Goal: Communication & Community: Answer question/provide support

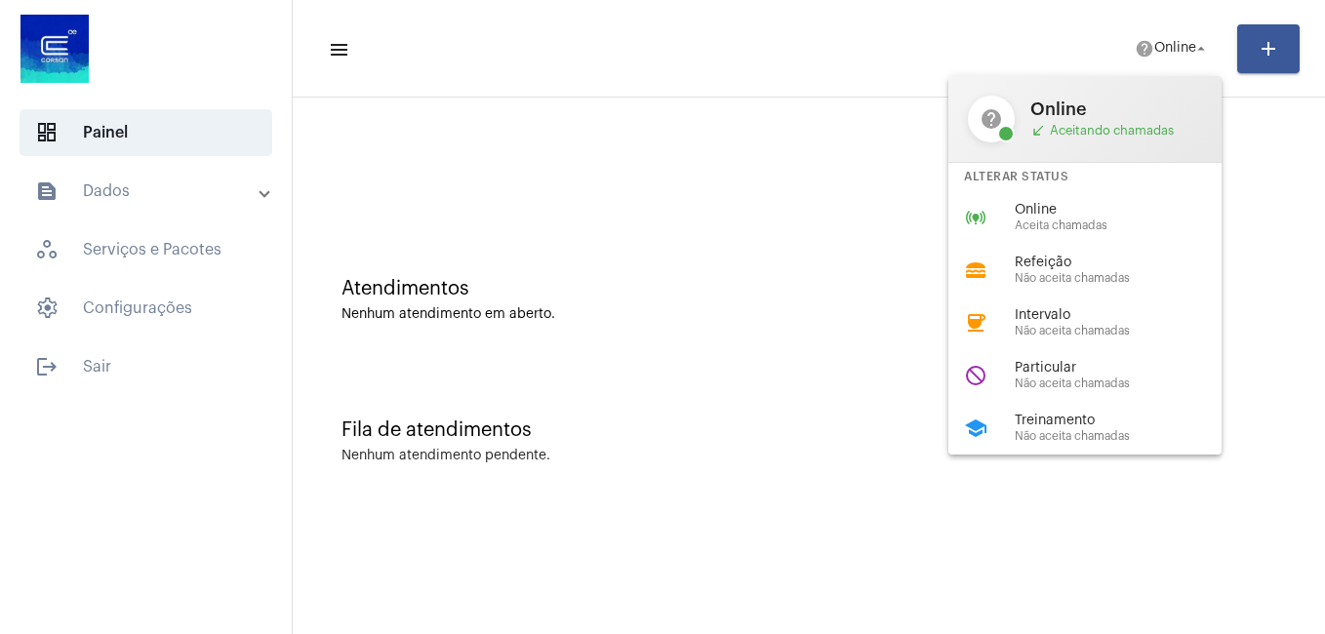
click at [1045, 372] on span "Particular" at bounding box center [1126, 368] width 223 height 15
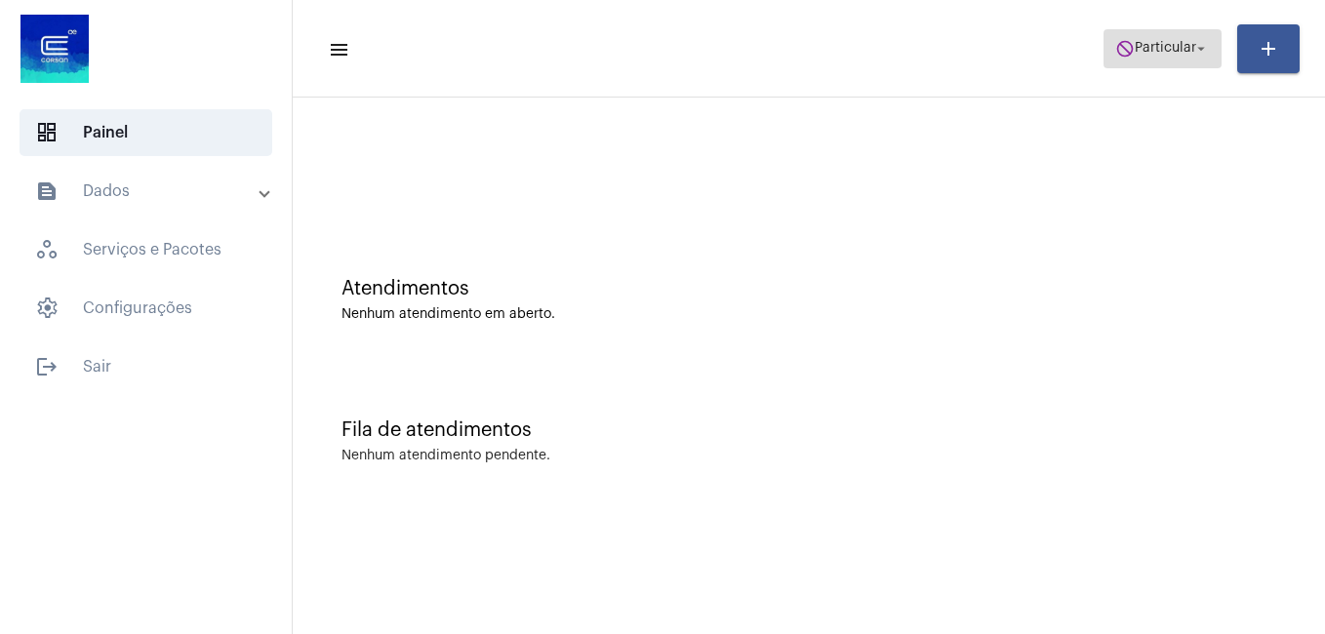
click at [1150, 36] on span "do_not_disturb Particular arrow_drop_down" at bounding box center [1163, 47] width 95 height 35
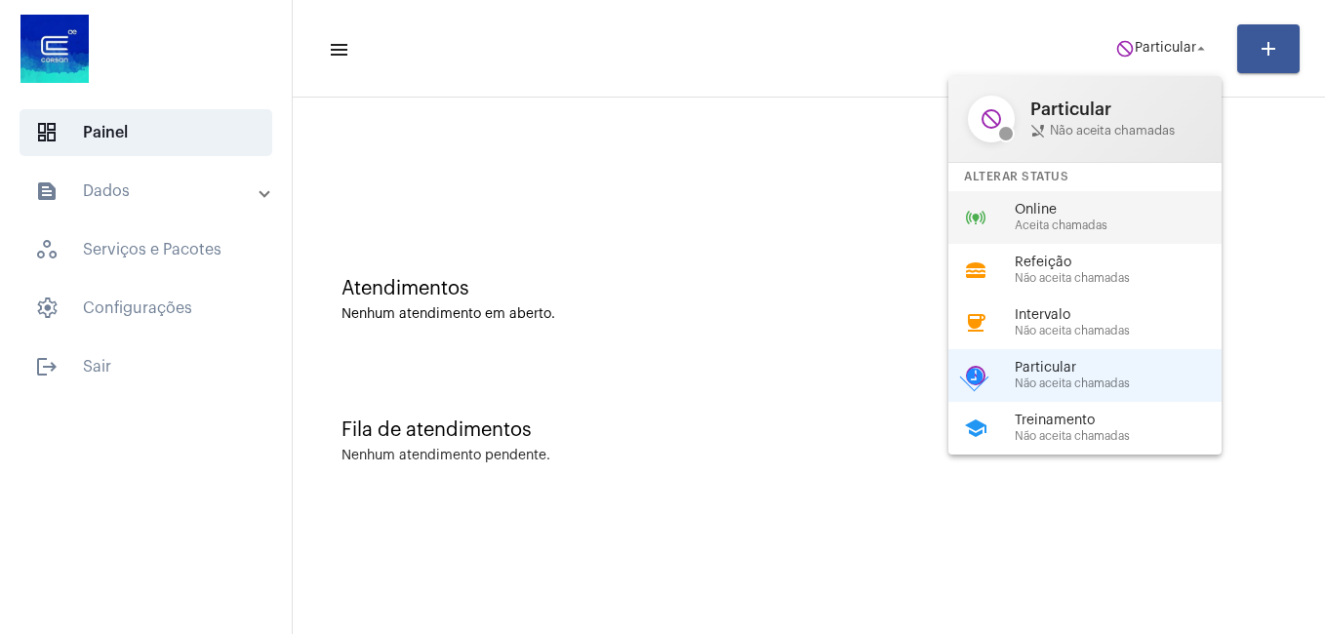
click at [1058, 217] on span "Online" at bounding box center [1126, 210] width 223 height 15
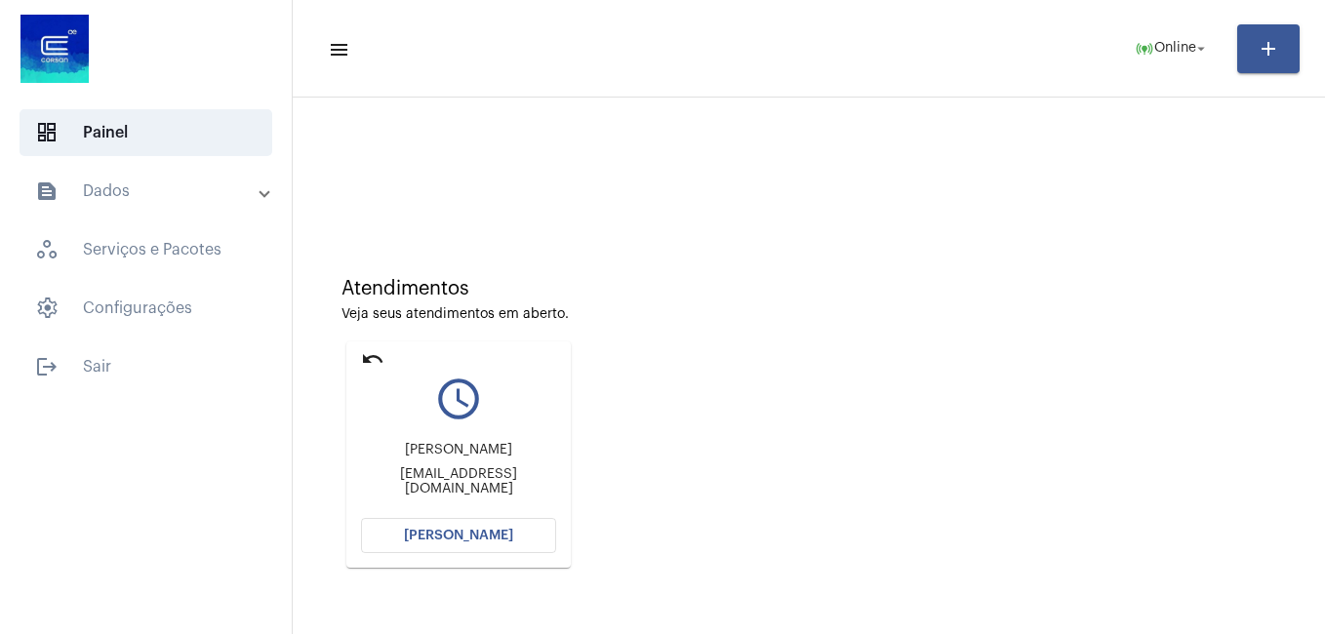
click at [422, 530] on span "[PERSON_NAME]" at bounding box center [458, 536] width 109 height 14
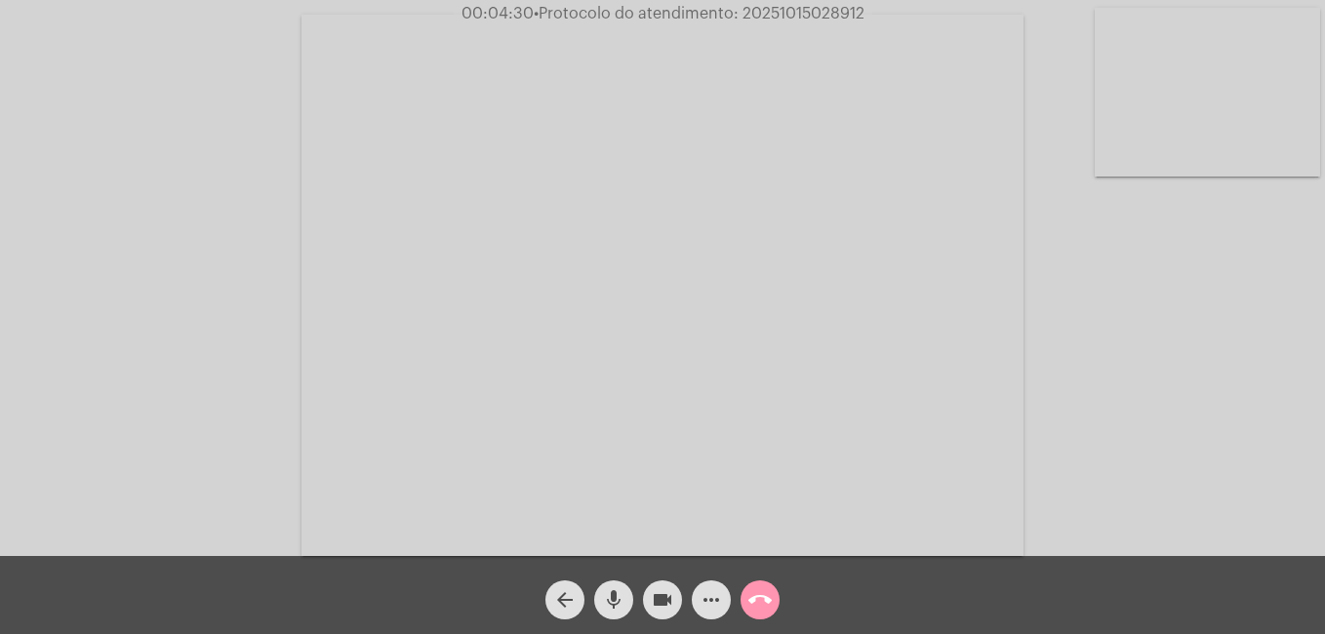
click at [613, 605] on mat-icon "mic" at bounding box center [613, 600] width 23 height 23
click at [659, 600] on mat-icon "videocam" at bounding box center [662, 600] width 23 height 23
click at [614, 607] on mat-icon "mic_off" at bounding box center [613, 600] width 23 height 23
click at [658, 603] on mat-icon "videocam_off" at bounding box center [662, 600] width 23 height 23
drag, startPoint x: 739, startPoint y: 16, endPoint x: 878, endPoint y: 18, distance: 139.6
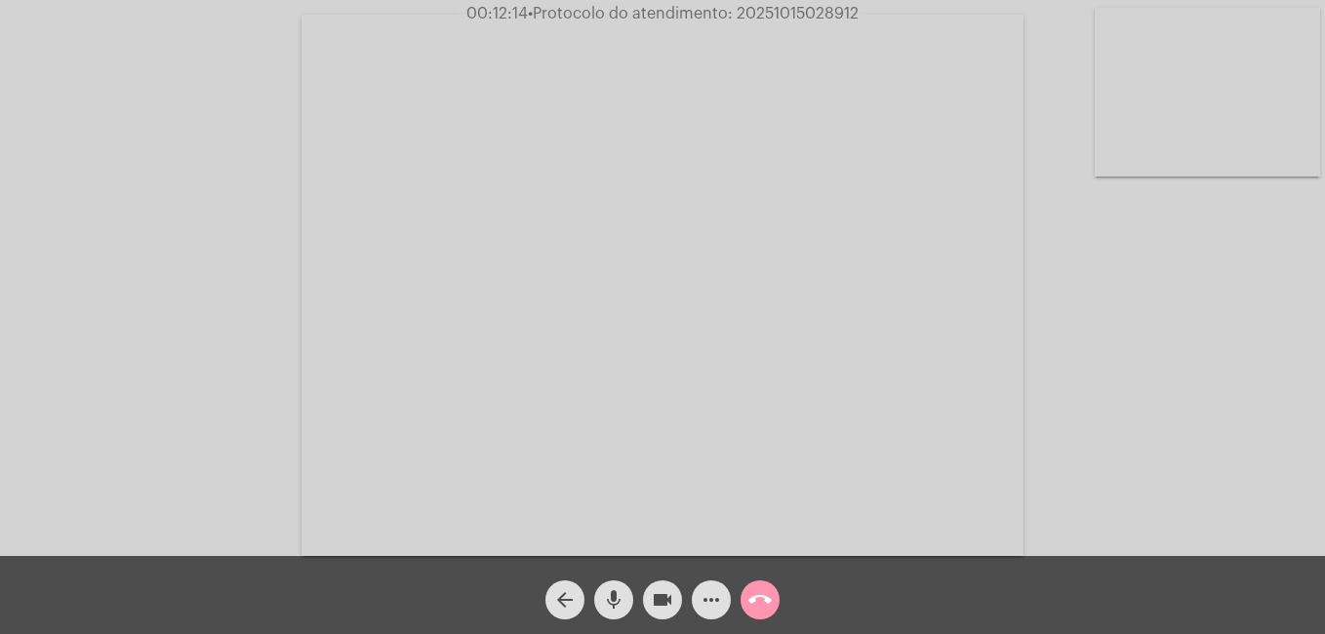
click at [878, 18] on div "00:12:14 • Protocolo do atendimento: 20251015028912" at bounding box center [662, 14] width 1325 height 18
copy span "20251015028912"
click at [661, 605] on mat-icon "videocam" at bounding box center [662, 600] width 23 height 23
click at [767, 604] on mat-icon "call_end" at bounding box center [760, 600] width 23 height 23
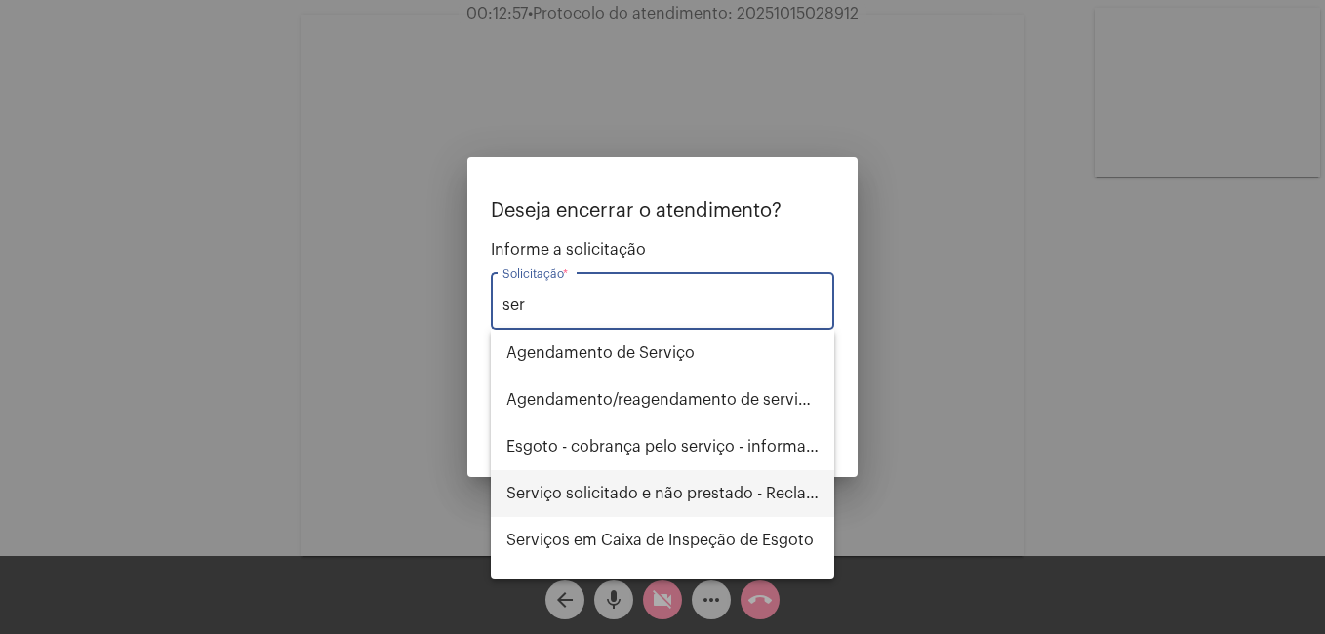
click at [555, 489] on span "Serviço solicitado e não prestado - Reclamação" at bounding box center [663, 493] width 312 height 47
type input "Serviço solicitado e não prestado - Reclamação"
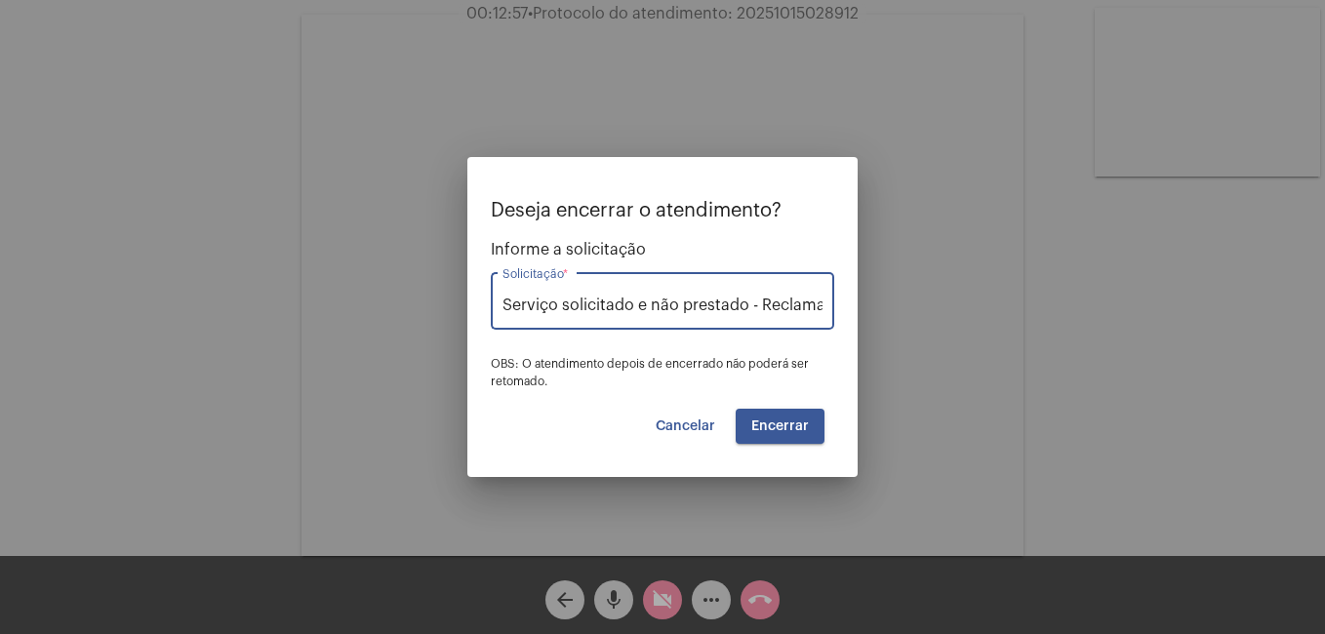
scroll to position [0, 26]
click at [752, 433] on button "Encerrar" at bounding box center [780, 426] width 89 height 35
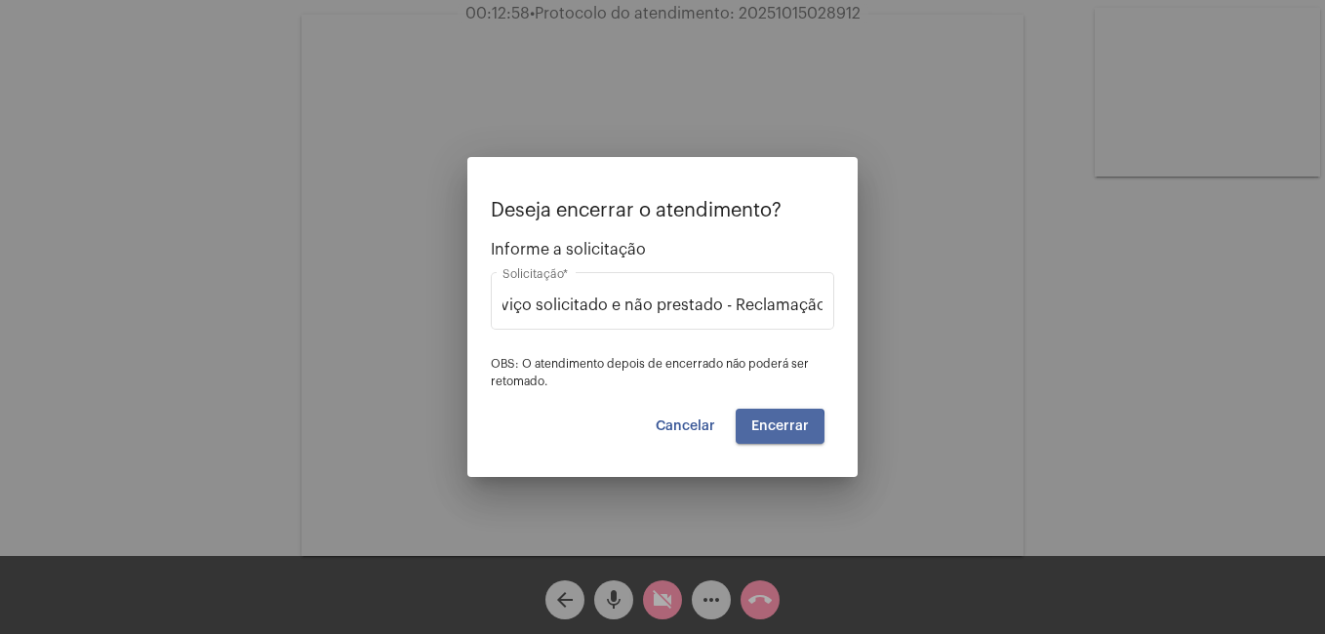
scroll to position [0, 0]
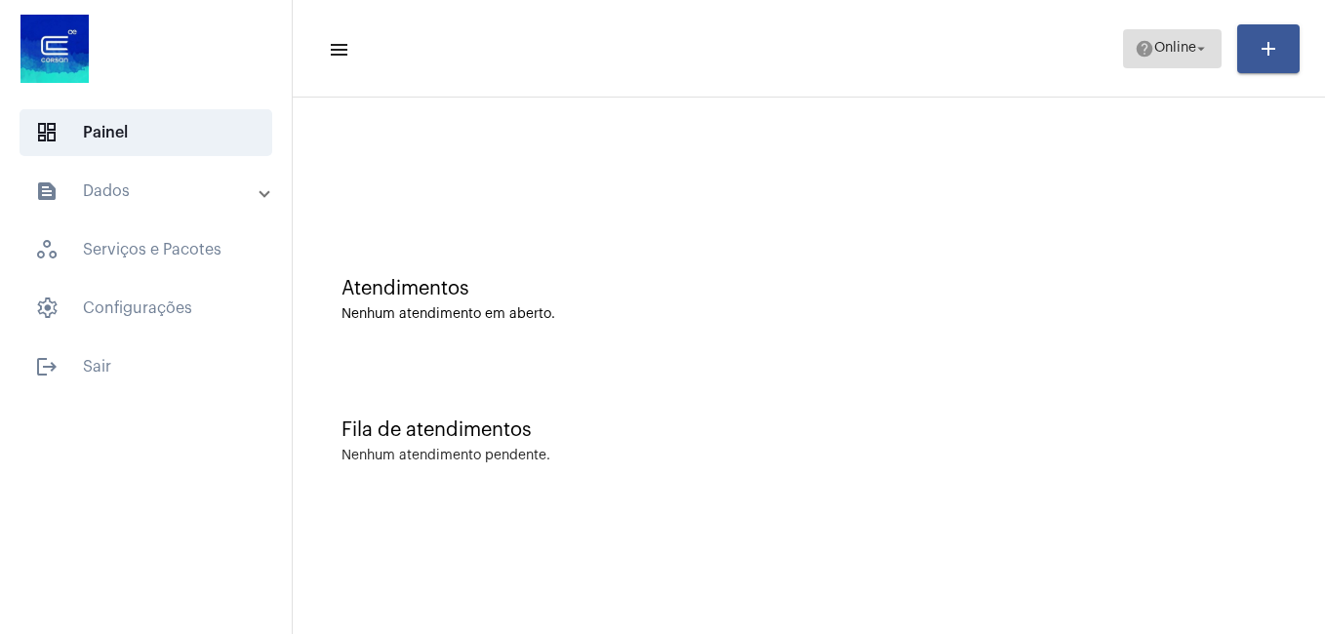
click at [1191, 44] on span "Online" at bounding box center [1176, 49] width 42 height 14
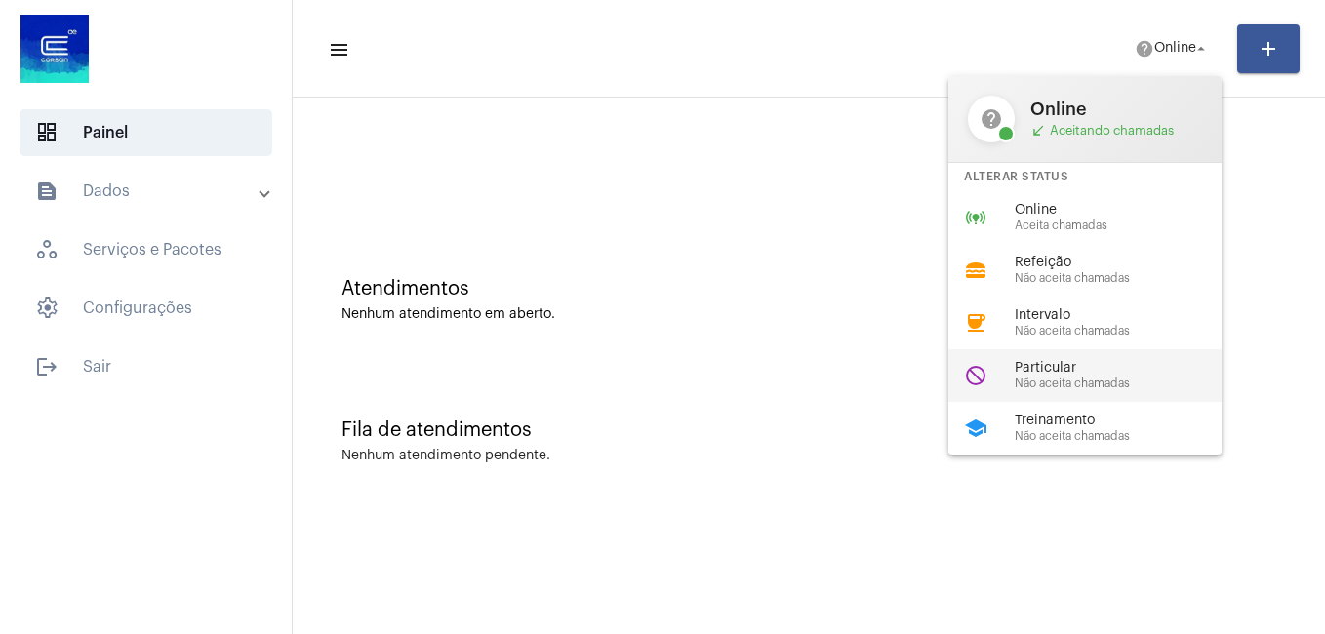
click at [1098, 373] on span "Particular" at bounding box center [1126, 368] width 223 height 15
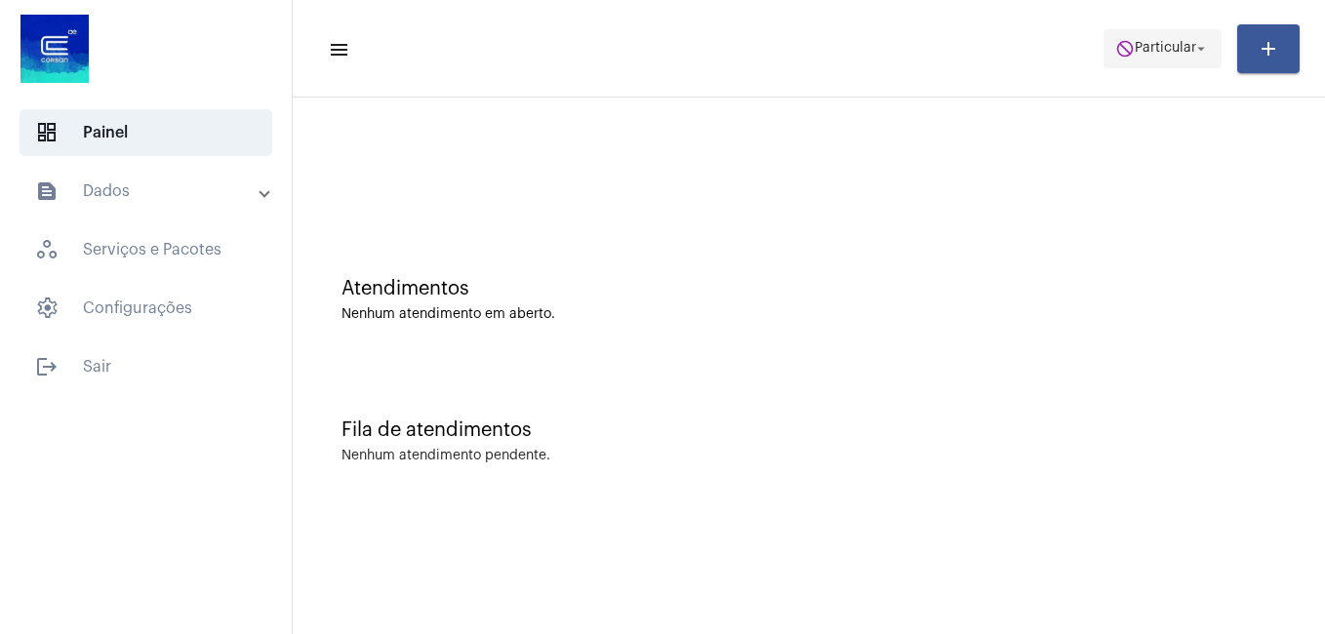
click at [1142, 53] on span "do_not_disturb Particular arrow_drop_down" at bounding box center [1163, 47] width 95 height 35
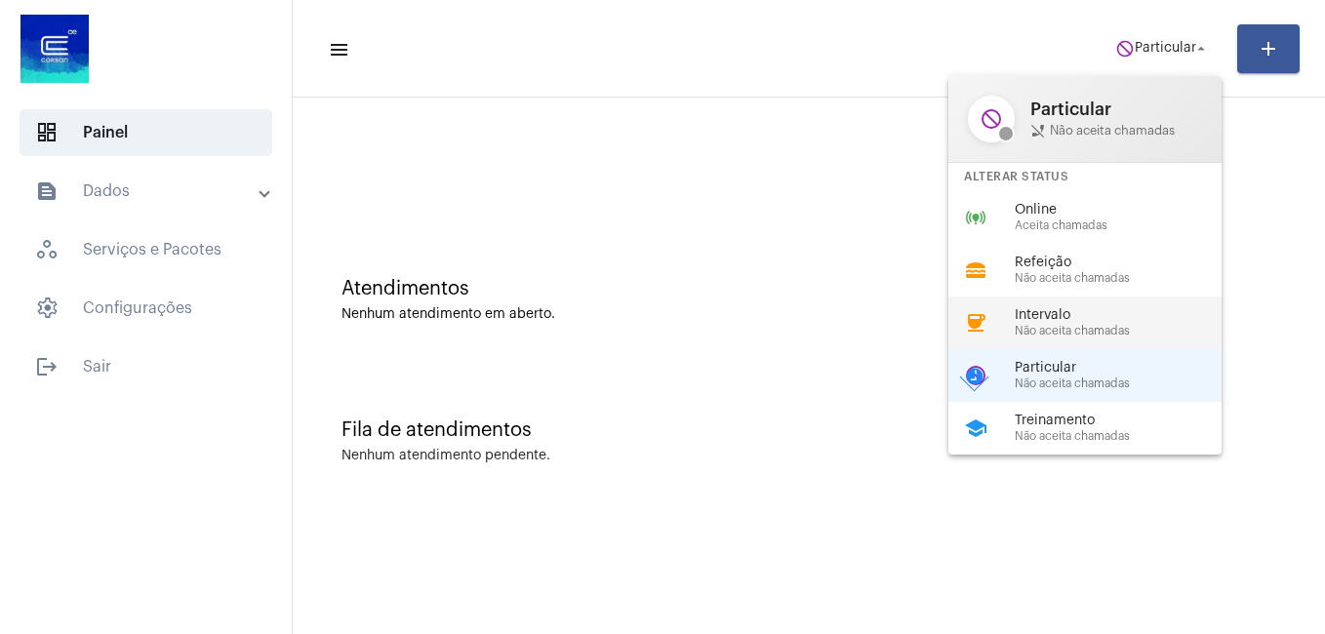
click at [1065, 332] on span "Não aceita chamadas" at bounding box center [1126, 331] width 223 height 13
